Goal: Check status: Check status

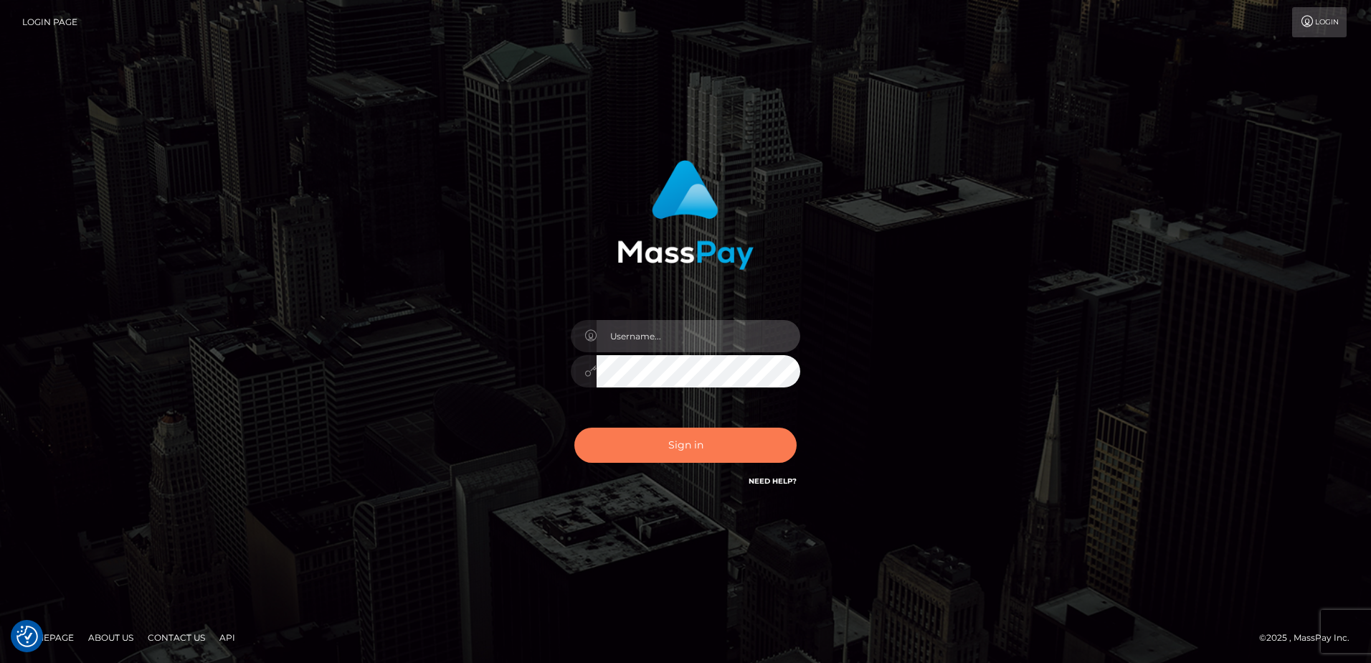
type input "[PERSON_NAME].of"
click at [732, 451] on button "Sign in" at bounding box center [685, 444] width 222 height 35
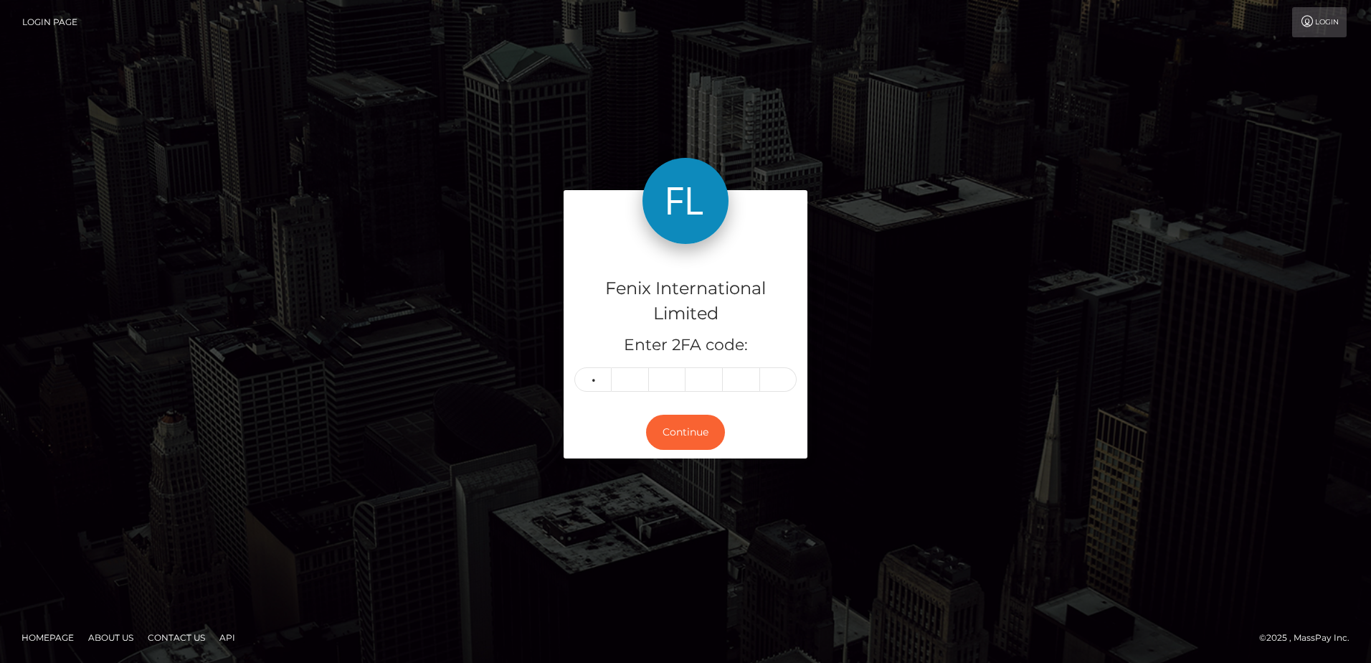
type input "1"
type input "7"
type input "8"
type input "9"
type input "8"
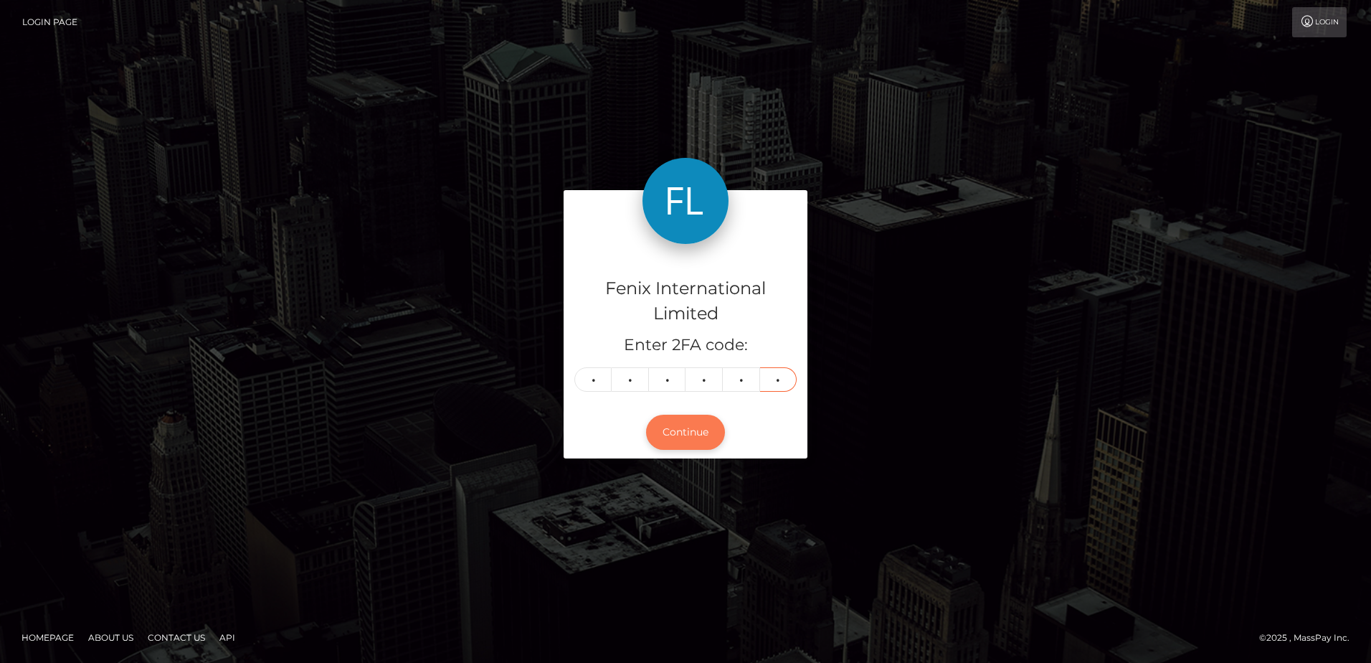
type input "4"
click at [683, 434] on button "Continue" at bounding box center [685, 432] width 79 height 35
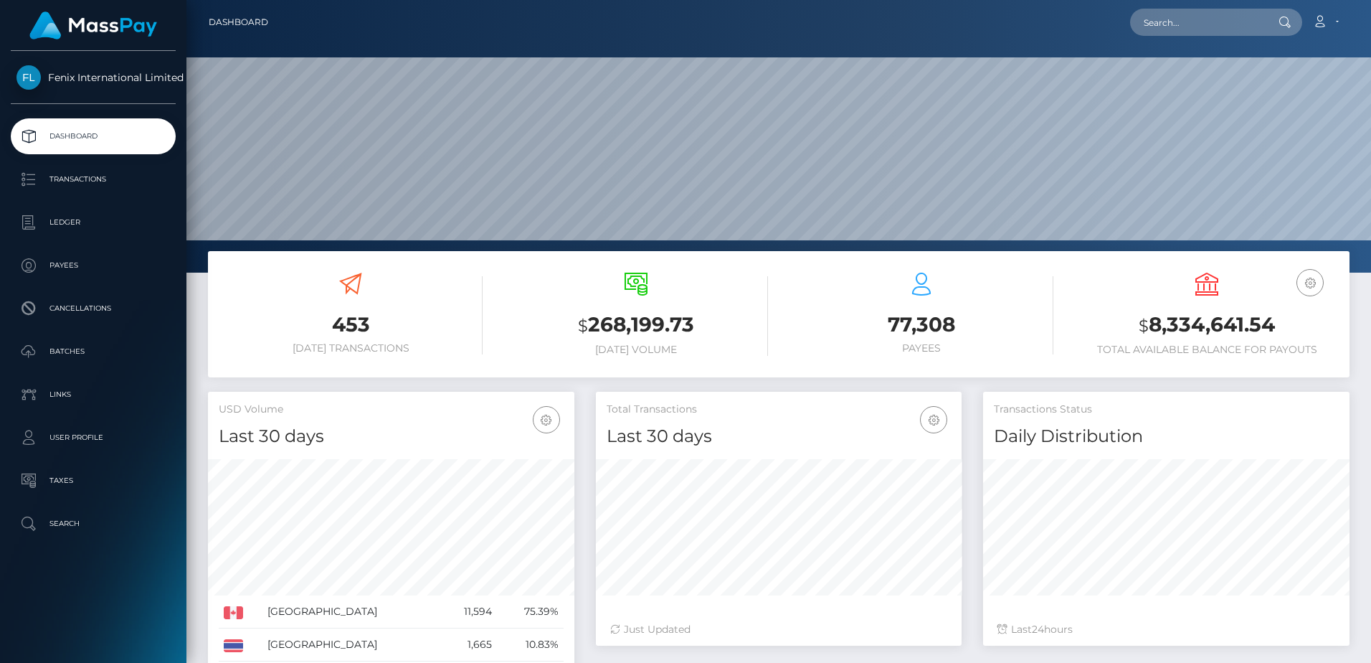
scroll to position [255, 366]
click at [55, 348] on p "Batches" at bounding box center [92, 352] width 153 height 22
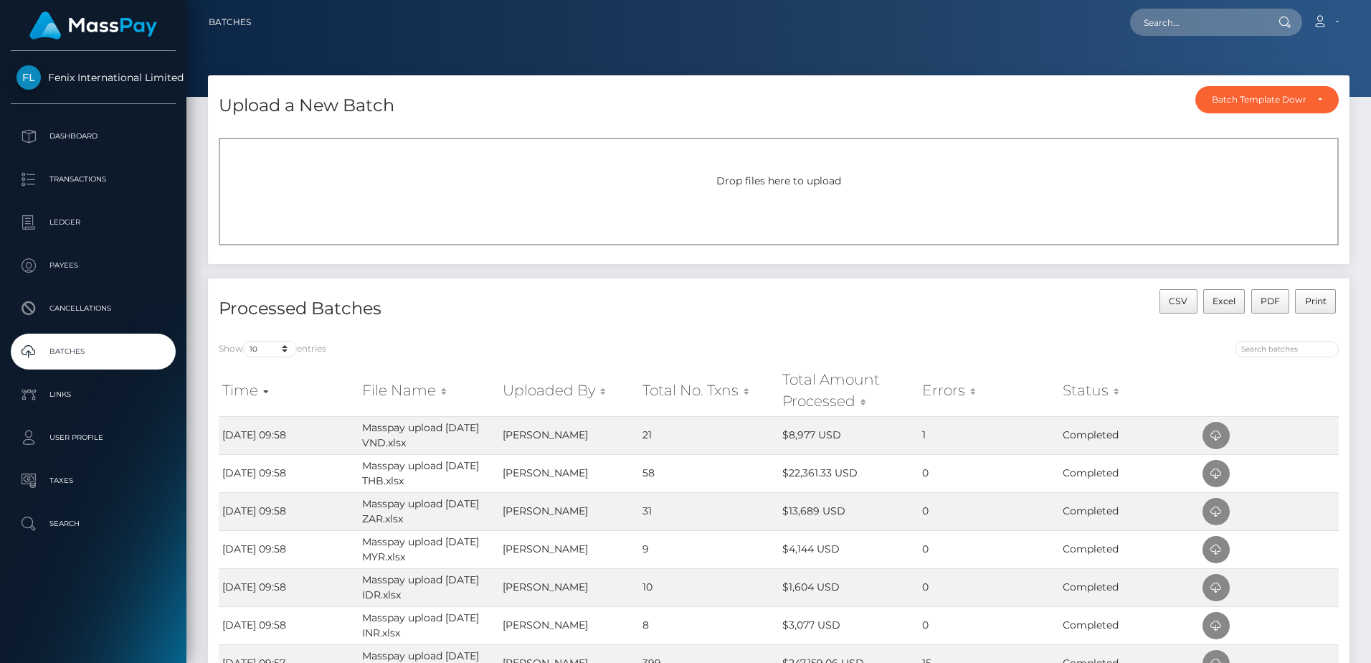
scroll to position [278, 0]
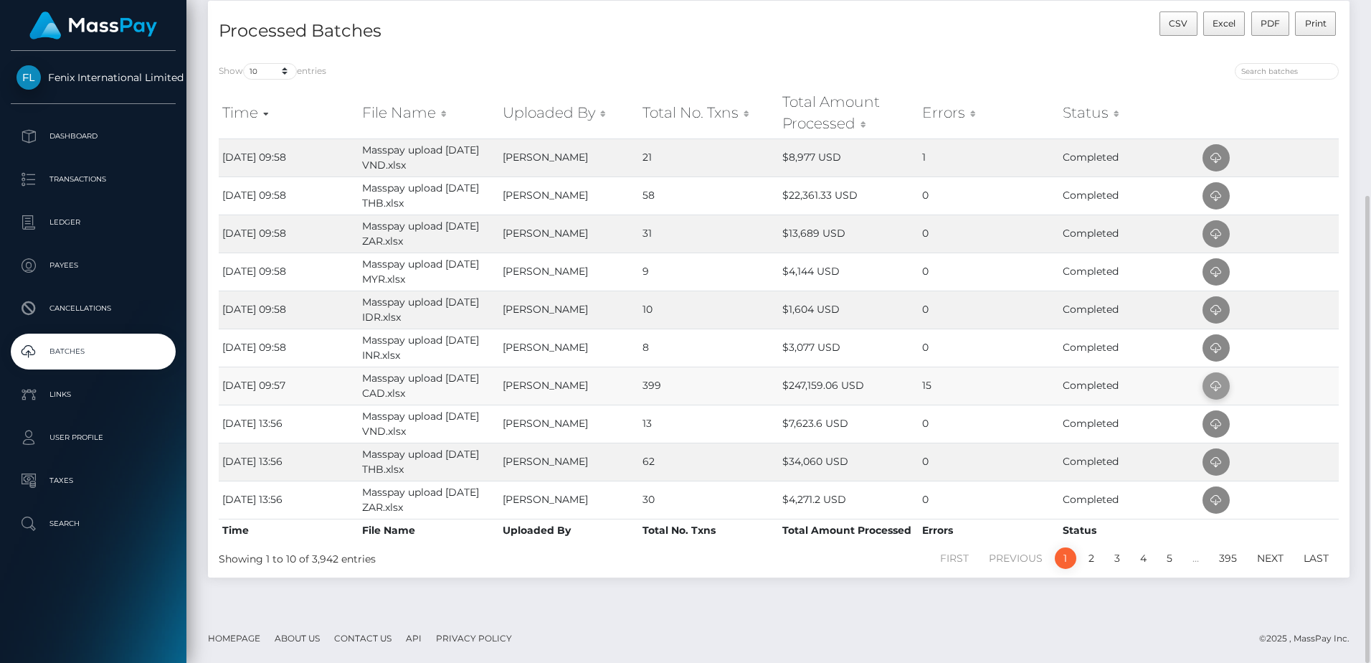
click at [1223, 388] on icon at bounding box center [1216, 386] width 17 height 18
click at [893, 351] on td "$3,077 USD" at bounding box center [849, 347] width 140 height 38
click at [1211, 350] on icon at bounding box center [1216, 348] width 17 height 18
click at [937, 315] on td "0" at bounding box center [989, 309] width 140 height 38
click at [1206, 312] on span at bounding box center [1216, 309] width 27 height 27
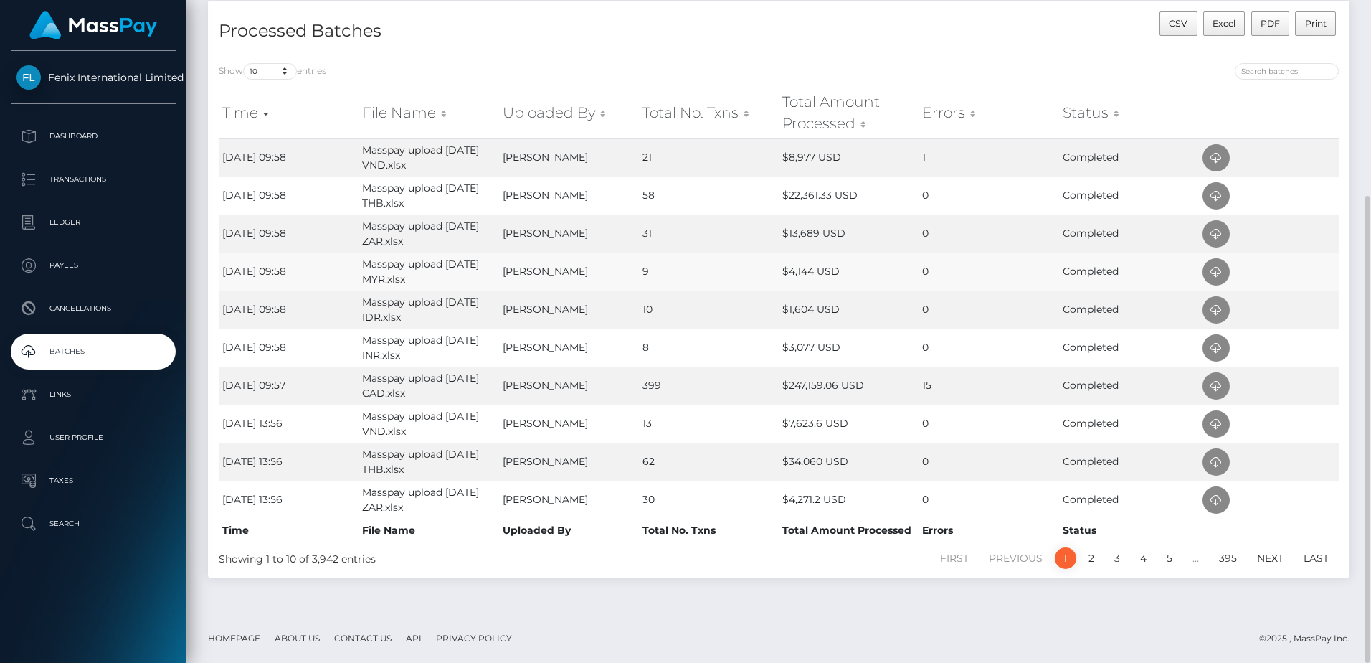
click at [936, 272] on td "0" at bounding box center [989, 271] width 140 height 38
click at [1211, 273] on icon at bounding box center [1216, 272] width 17 height 18
click at [954, 237] on td "0" at bounding box center [989, 233] width 140 height 38
click at [1213, 241] on icon at bounding box center [1216, 234] width 17 height 18
click at [973, 199] on td "0" at bounding box center [989, 195] width 140 height 38
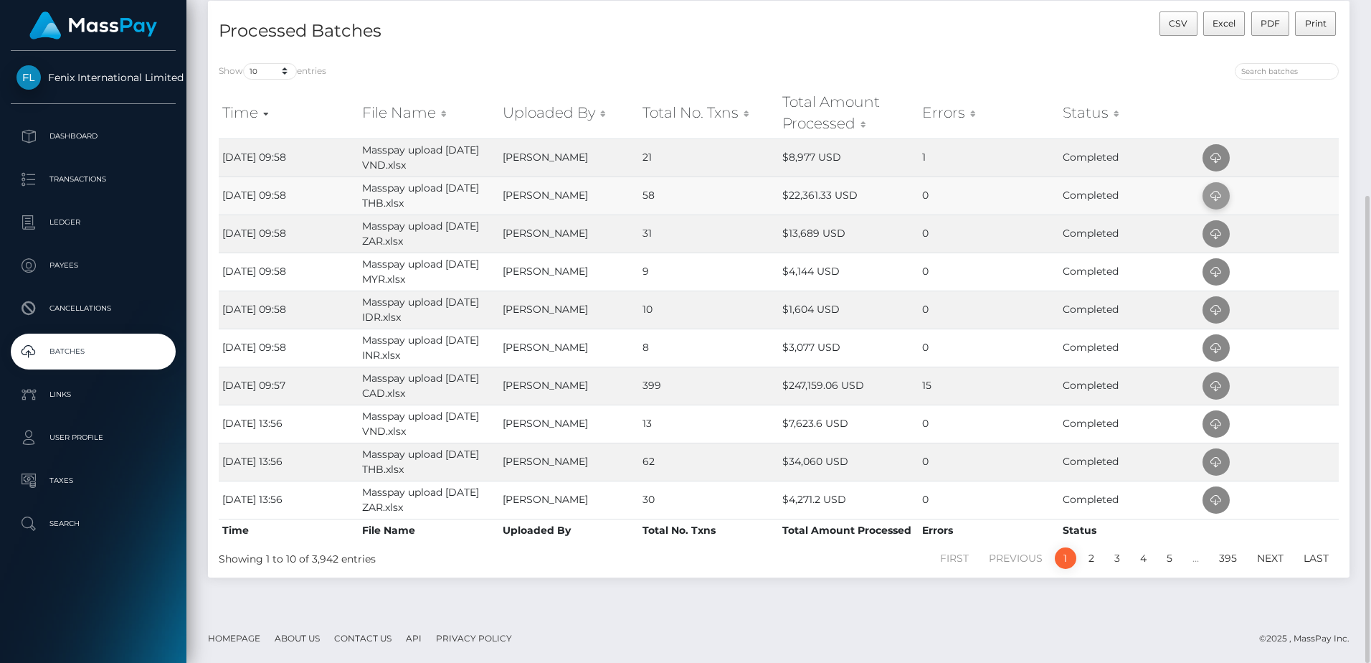
click at [1219, 197] on icon at bounding box center [1216, 196] width 17 height 18
click at [974, 153] on td "1" at bounding box center [989, 157] width 140 height 38
click at [1218, 156] on icon at bounding box center [1216, 158] width 17 height 18
click at [681, 53] on div "Show 10 25 50 All entries Time File Name Uploaded By Total No. Txns Total Amoun…" at bounding box center [779, 314] width 1142 height 525
